Goal: Check status: Check status

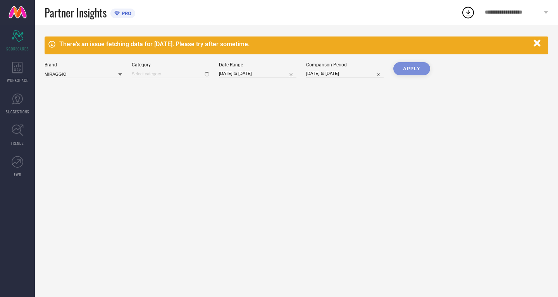
type input "All"
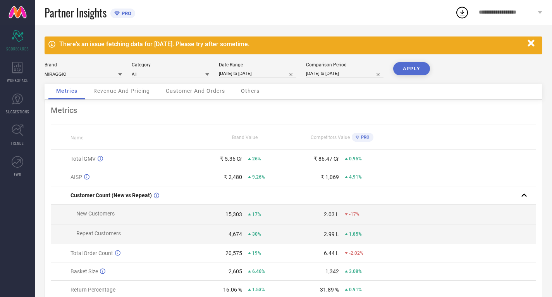
select select "6"
select select "2025"
select select "7"
select select "2025"
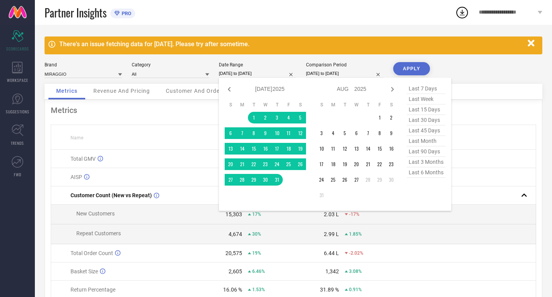
click at [262, 71] on input "[DATE] to [DATE]" at bounding box center [258, 73] width 78 height 8
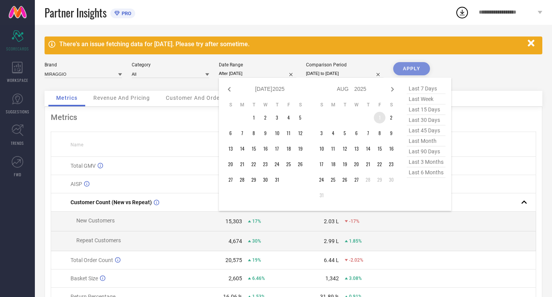
click at [378, 115] on td "1" at bounding box center [380, 118] width 12 height 12
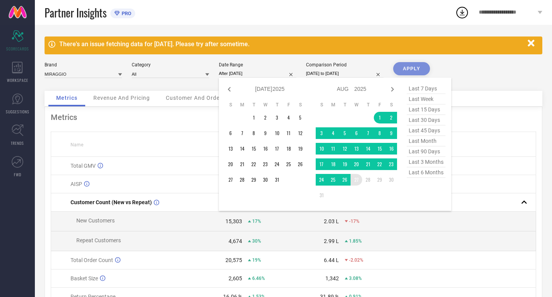
type input "[DATE] to [DATE]"
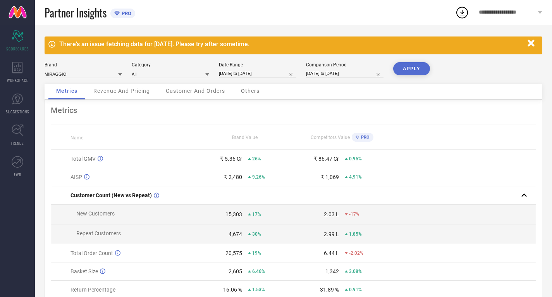
select select "7"
select select "2024"
select select "8"
select select "2024"
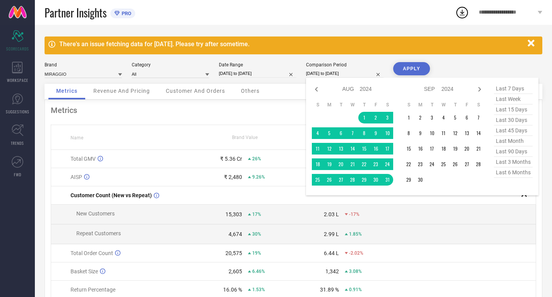
click at [321, 72] on input "[DATE] to [DATE]" at bounding box center [345, 73] width 78 height 8
click at [317, 87] on icon at bounding box center [316, 89] width 9 height 9
select select "6"
select select "2024"
select select "7"
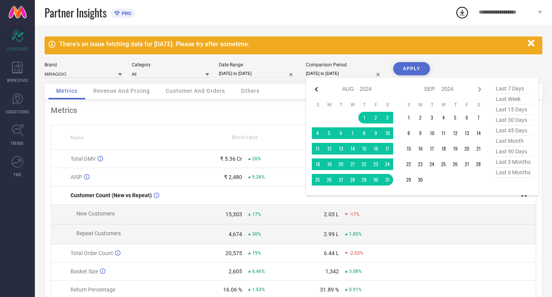
select select "2024"
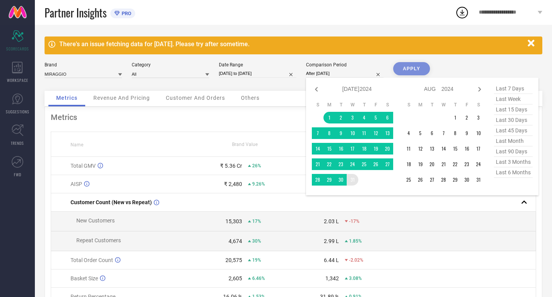
drag, startPoint x: 333, startPoint y: 117, endPoint x: 351, endPoint y: 180, distance: 64.8
click at [351, 180] on tbody "1 2 3 4 5 6 7 8 9 10 11 12 13 14 15 16 17 18 19 20 21 22 23 24 25 26 27 28 29 3…" at bounding box center [352, 149] width 81 height 74
type input "[DATE] to [DATE]"
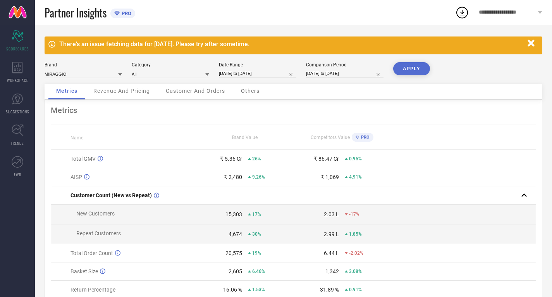
click at [406, 70] on button "APPLY" at bounding box center [412, 68] width 37 height 13
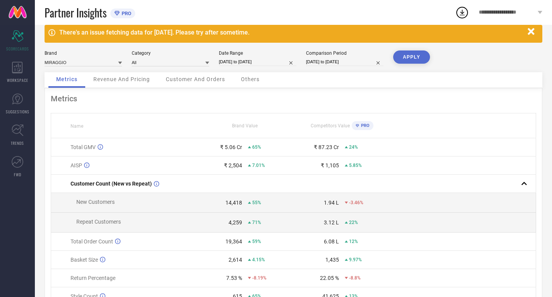
scroll to position [11, 0]
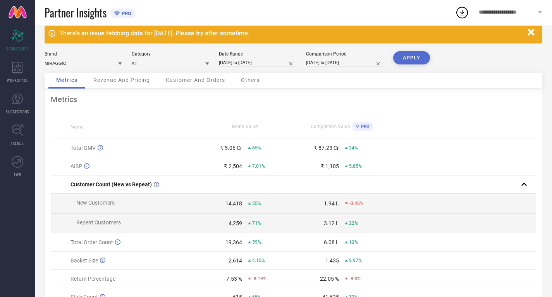
select select "6"
select select "2024"
select select "7"
select select "2024"
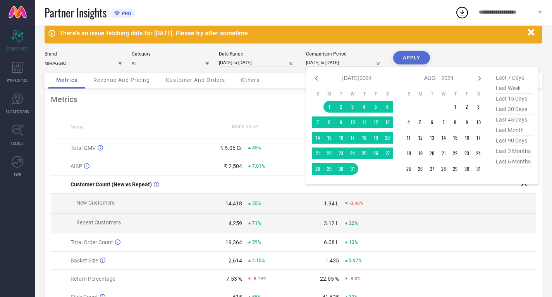
click at [332, 62] on input "[DATE] to [DATE]" at bounding box center [345, 63] width 78 height 8
click at [480, 78] on icon at bounding box center [480, 78] width 3 height 5
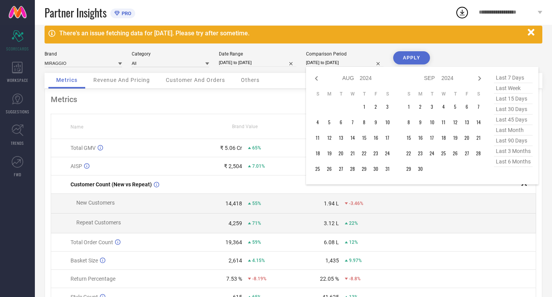
click at [480, 78] on icon at bounding box center [480, 78] width 3 height 5
select select "8"
select select "2024"
select select "9"
select select "2024"
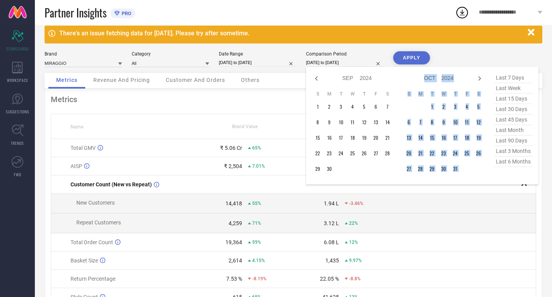
click at [480, 78] on icon at bounding box center [480, 78] width 3 height 5
select select "9"
select select "2024"
select select "10"
select select "2024"
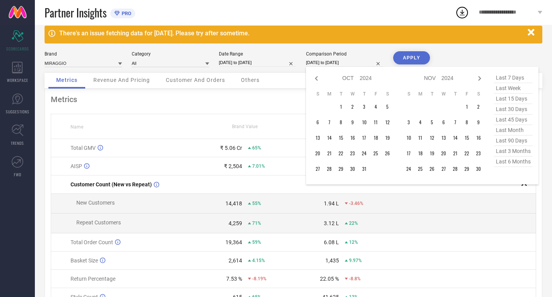
click at [513, 131] on span "last month" at bounding box center [513, 130] width 39 height 10
type input "[DATE] to [DATE]"
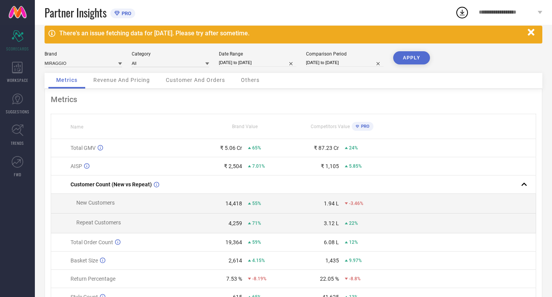
click at [415, 52] on button "APPLY" at bounding box center [412, 57] width 37 height 13
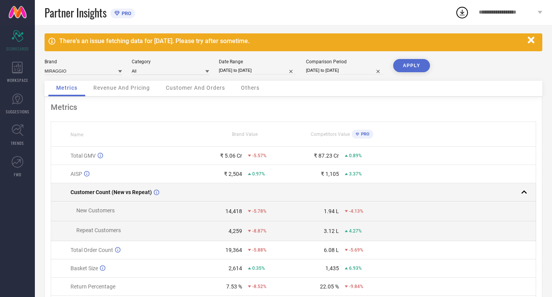
scroll to position [56, 0]
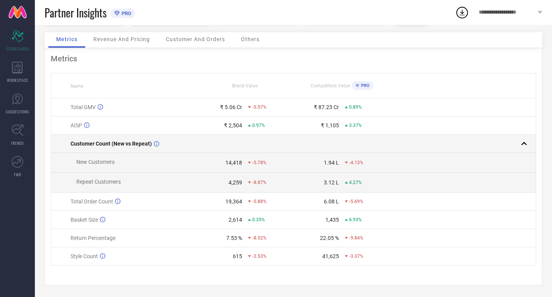
click at [287, 189] on td "4,259 -8.87%" at bounding box center [245, 183] width 97 height 20
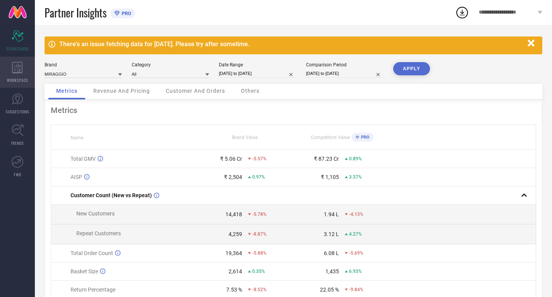
click at [9, 72] on div "WORKSPACE" at bounding box center [17, 72] width 35 height 31
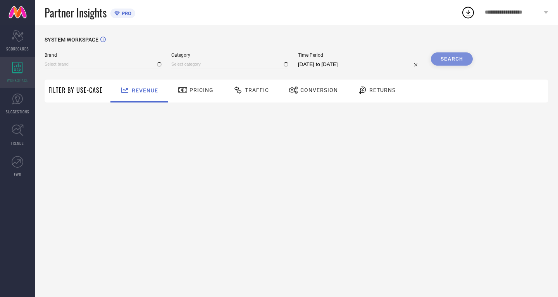
type input "MIRAGGIO"
type input "All"
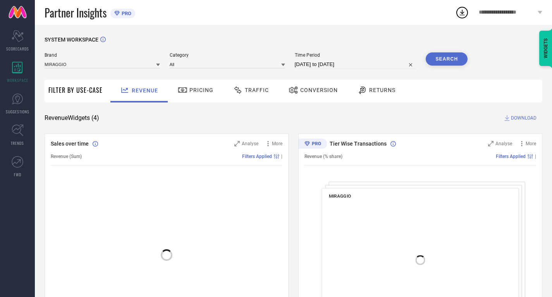
select select "6"
select select "2025"
select select "7"
select select "2025"
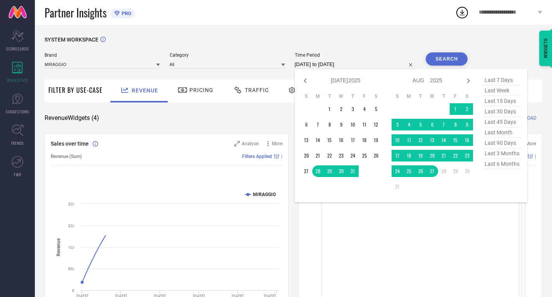
click at [318, 60] on input "[DATE] to [DATE]" at bounding box center [356, 64] width 122 height 9
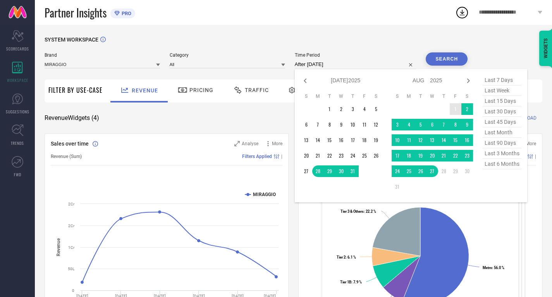
click at [454, 109] on td "1" at bounding box center [456, 109] width 12 height 12
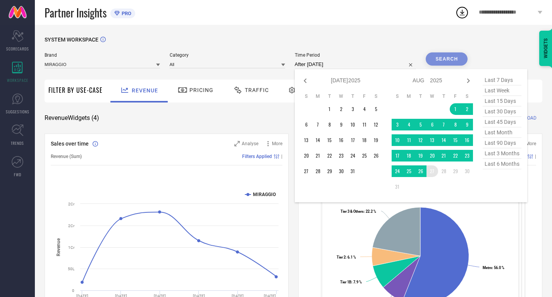
type input "[DATE] to [DATE]"
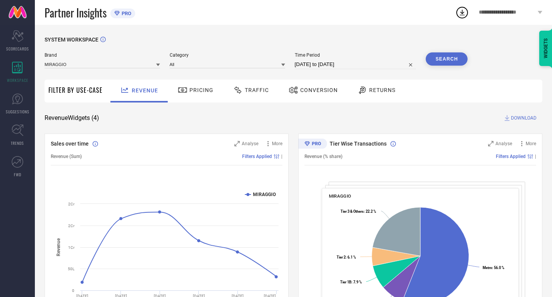
click at [456, 51] on div "SYSTEM WORKSPACE" at bounding box center [294, 44] width 498 height 16
click at [453, 55] on button "Search" at bounding box center [447, 58] width 42 height 13
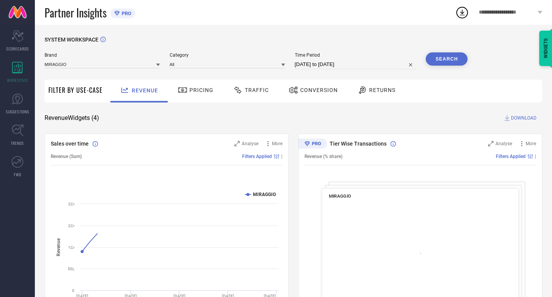
click at [258, 88] on span "Traffic" at bounding box center [257, 90] width 24 height 6
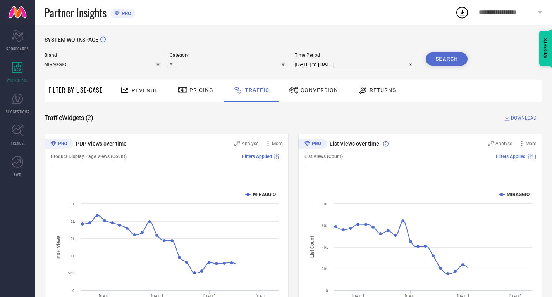
scroll to position [43, 0]
